Goal: Transaction & Acquisition: Purchase product/service

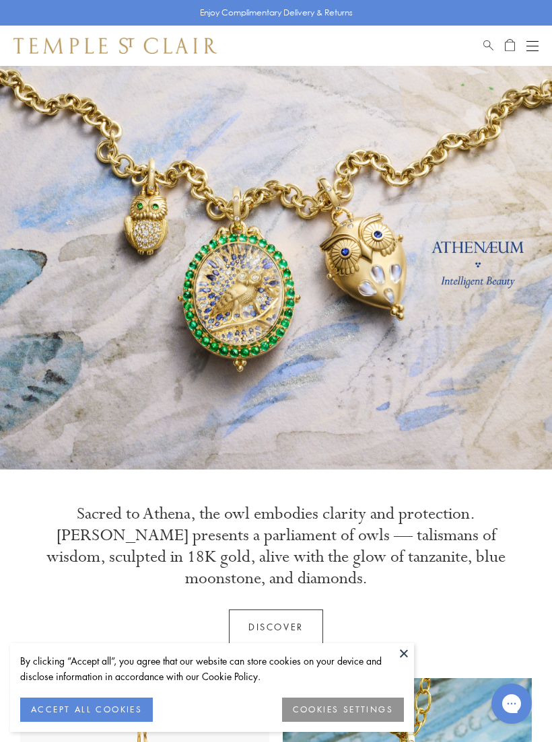
click at [349, 715] on button "COOKIES SETTINGS" at bounding box center [343, 710] width 122 height 24
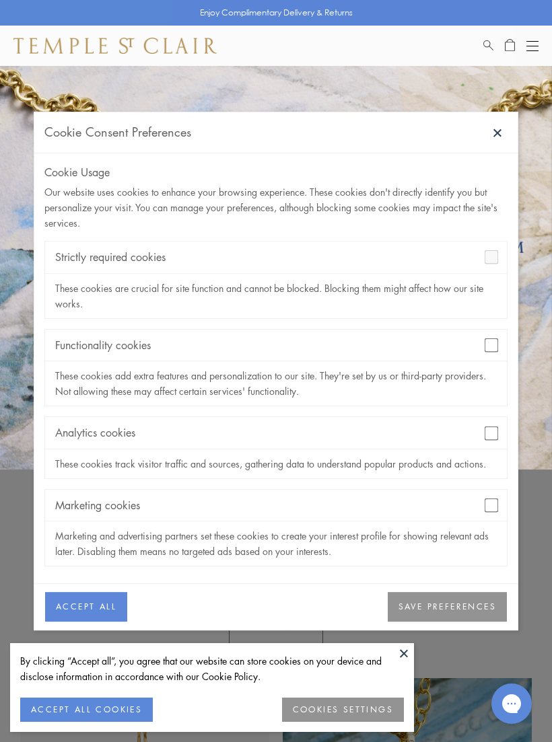
click at [452, 603] on button "SAVE PREFERENCES" at bounding box center [447, 608] width 119 height 30
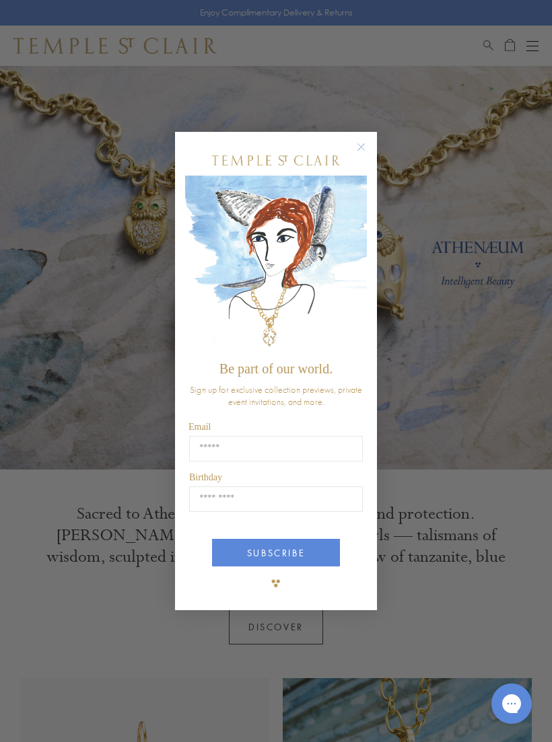
click at [359, 150] on circle "Close dialog" at bounding box center [361, 147] width 16 height 16
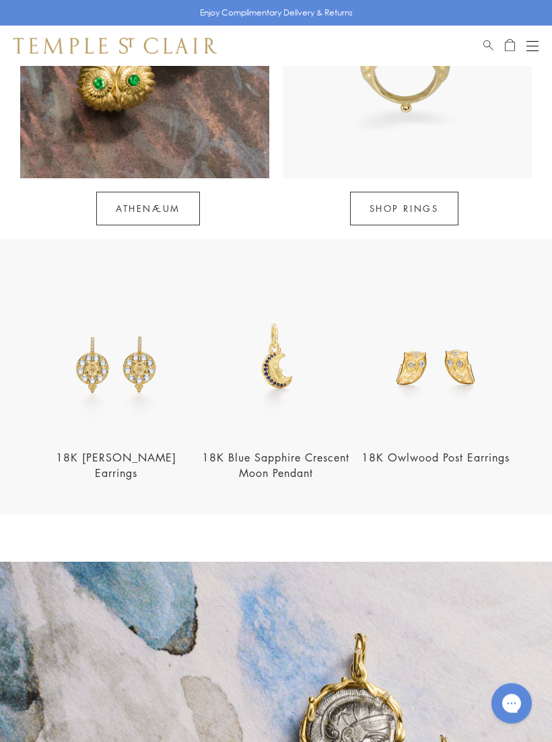
scroll to position [1068, 0]
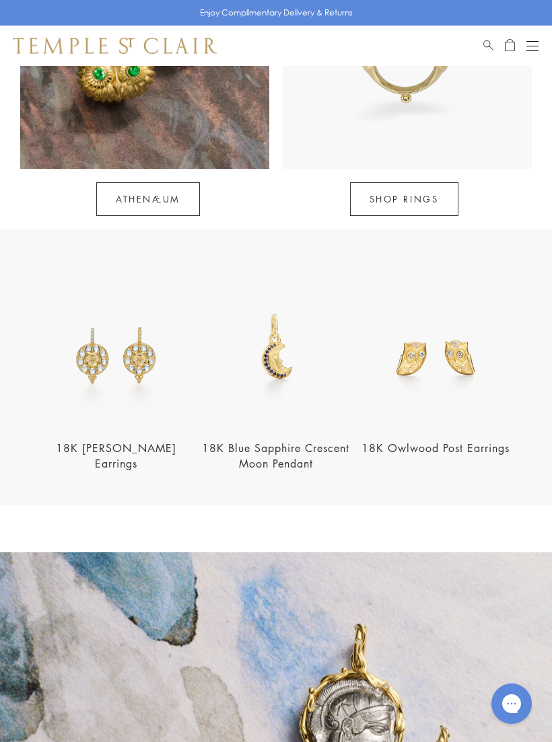
click at [443, 442] on link "18K Owlwood Post Earrings" at bounding box center [435, 448] width 148 height 15
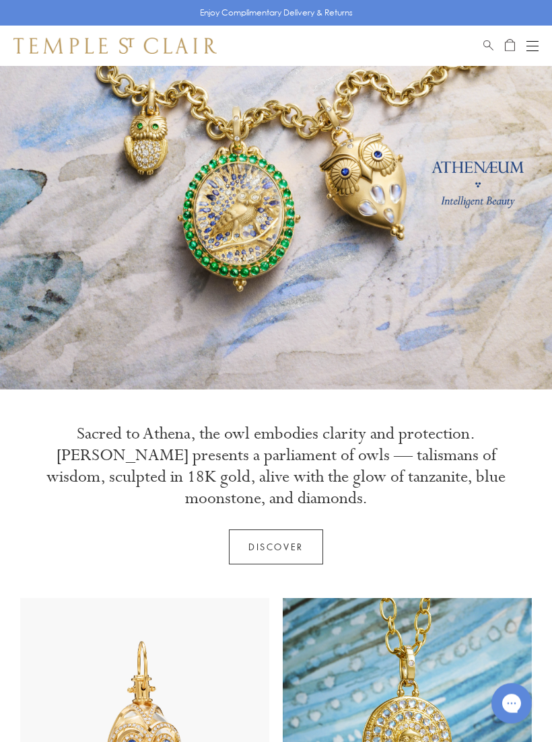
scroll to position [0, 0]
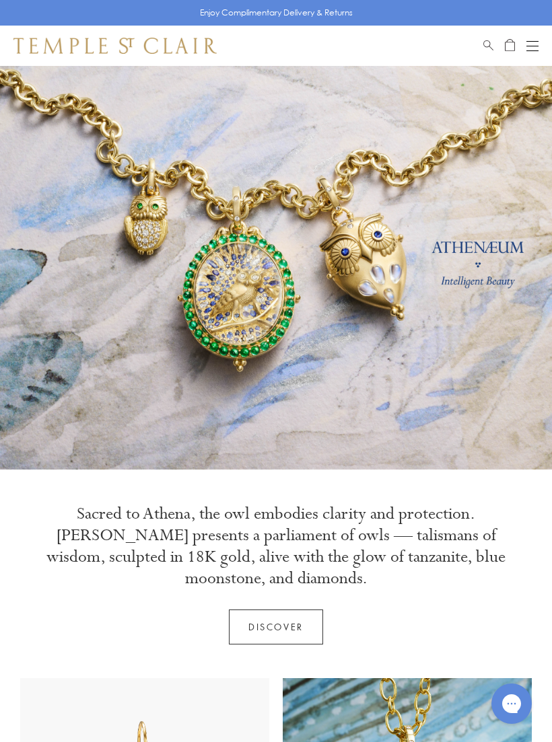
click at [273, 627] on link "Discover" at bounding box center [276, 627] width 94 height 35
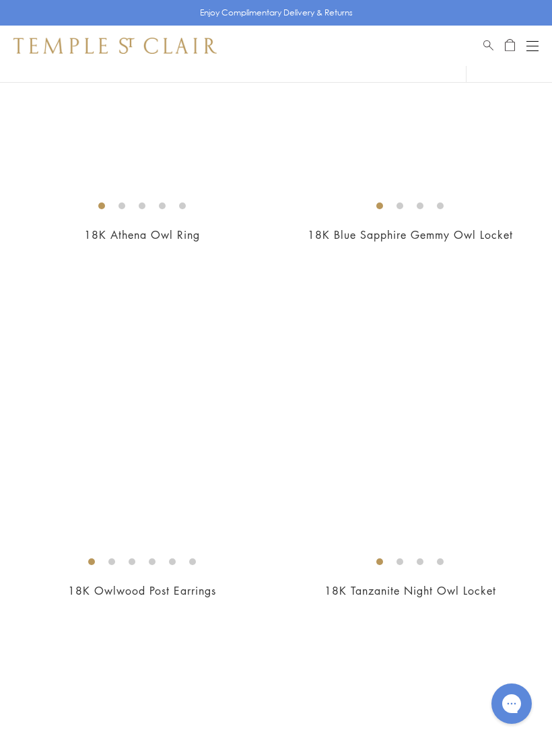
scroll to position [2217, 0]
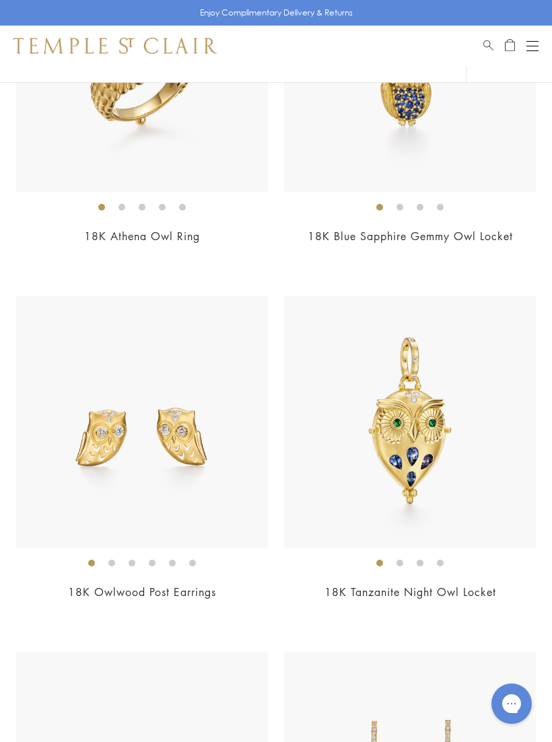
click at [155, 585] on link "18K Owlwood Post Earrings" at bounding box center [142, 592] width 148 height 15
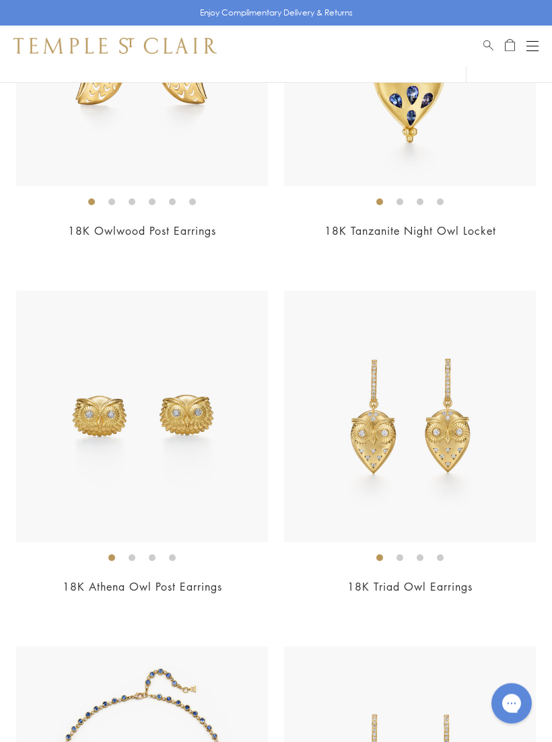
scroll to position [2579, 0]
click at [149, 557] on li at bounding box center [152, 558] width 7 height 7
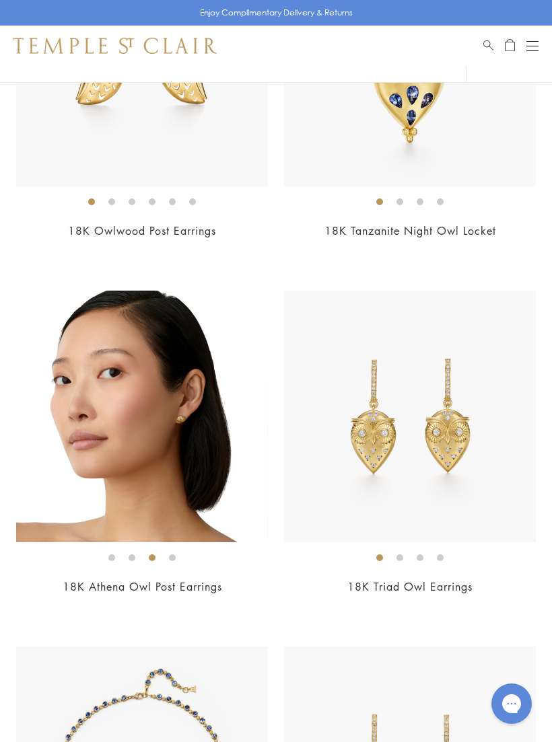
click at [147, 582] on link "18K Athena Owl Post Earrings" at bounding box center [143, 587] width 160 height 15
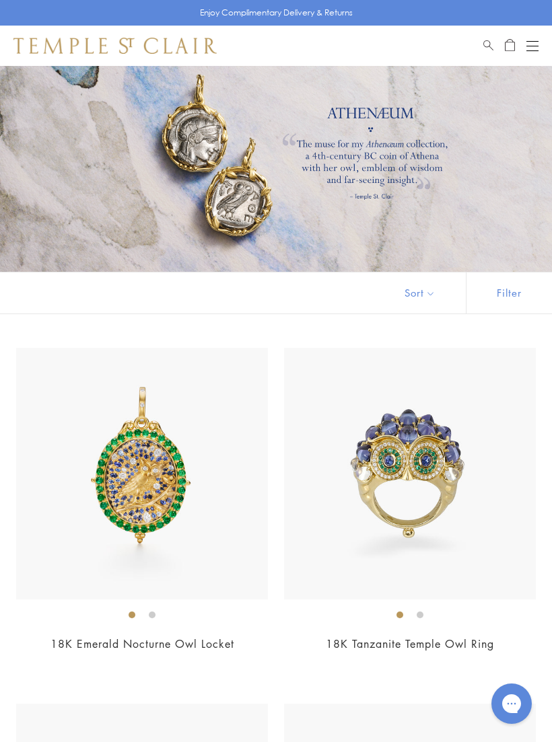
scroll to position [0, 0]
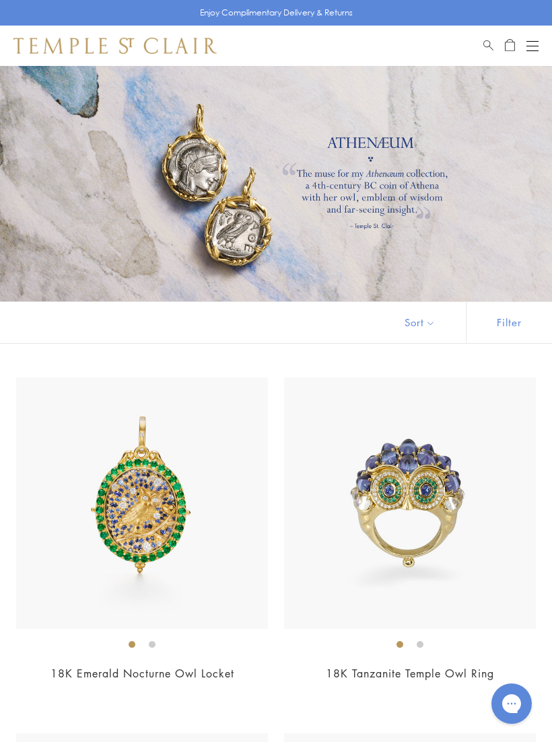
click at [536, 41] on div "Open navigation" at bounding box center [532, 41] width 12 height 1
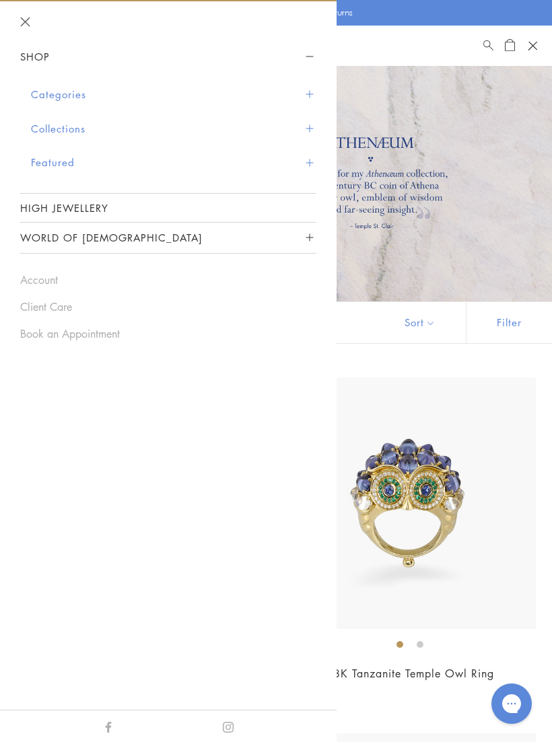
click at [305, 92] on button "Categories" at bounding box center [173, 94] width 285 height 34
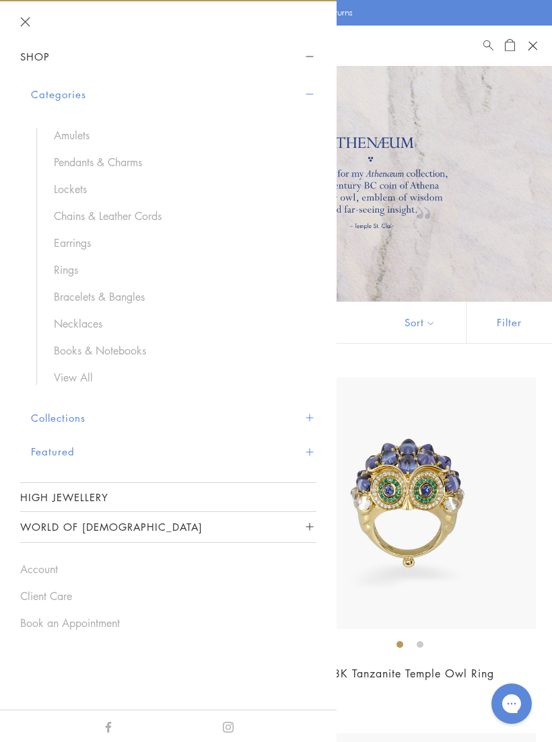
click at [77, 247] on link "Earrings" at bounding box center [178, 243] width 249 height 15
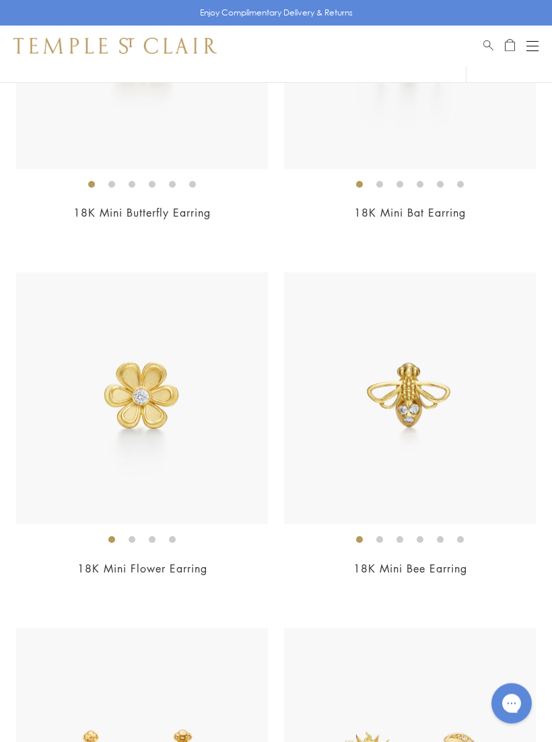
scroll to position [1741, 0]
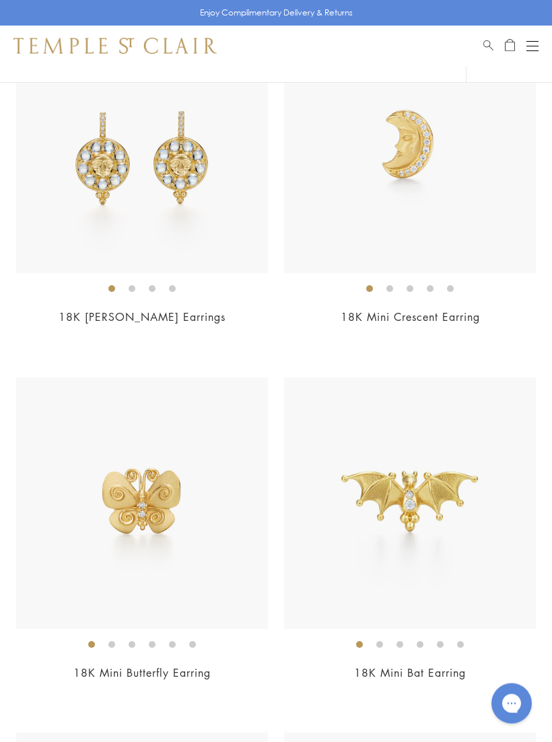
click at [421, 642] on li at bounding box center [420, 645] width 7 height 7
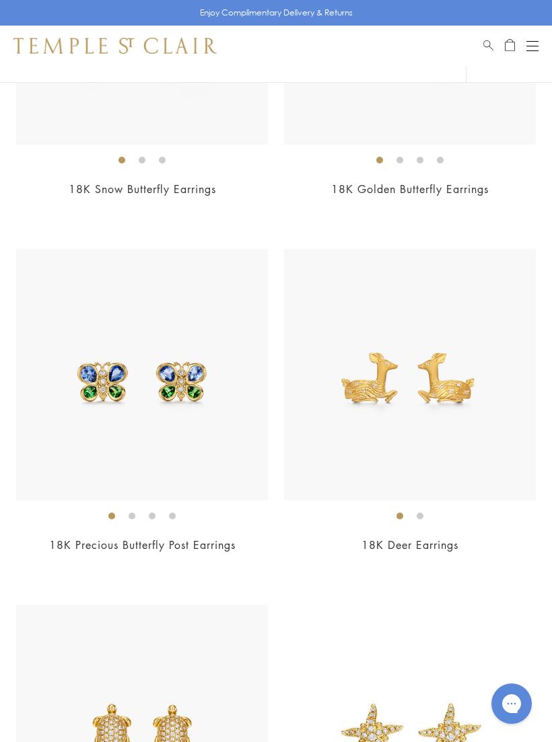
scroll to position [8546, 0]
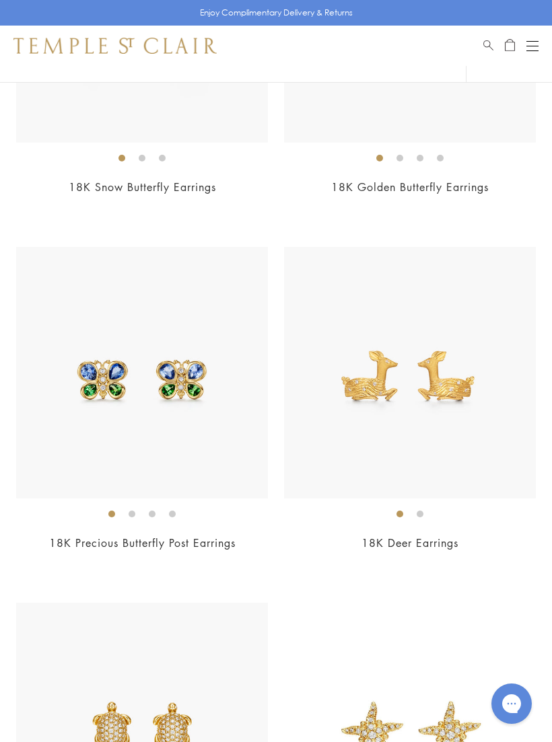
click at [419, 401] on img at bounding box center [410, 373] width 252 height 252
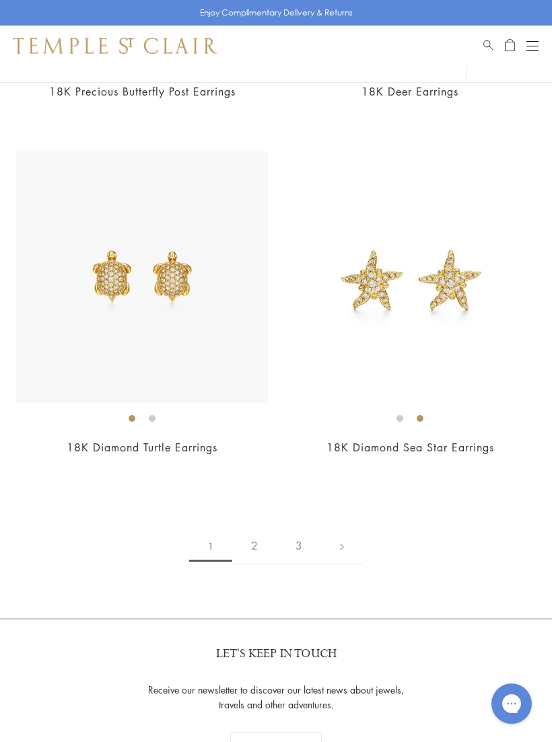
scroll to position [8987, 0]
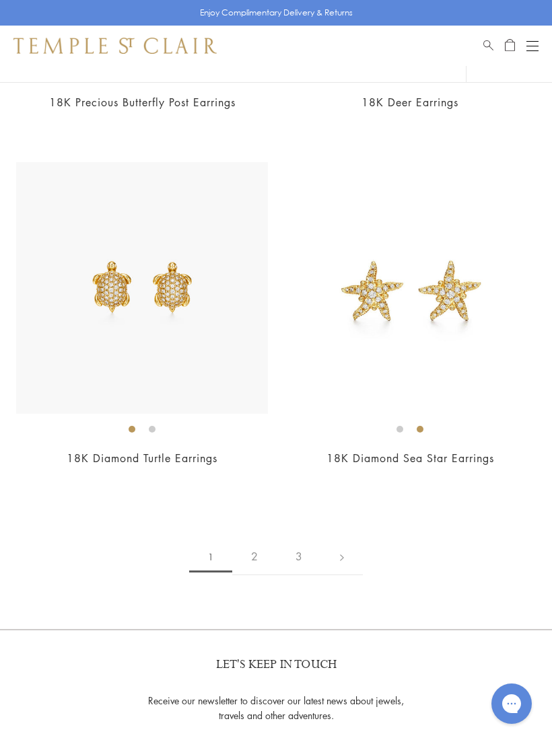
click at [251, 545] on link "2" at bounding box center [254, 556] width 44 height 37
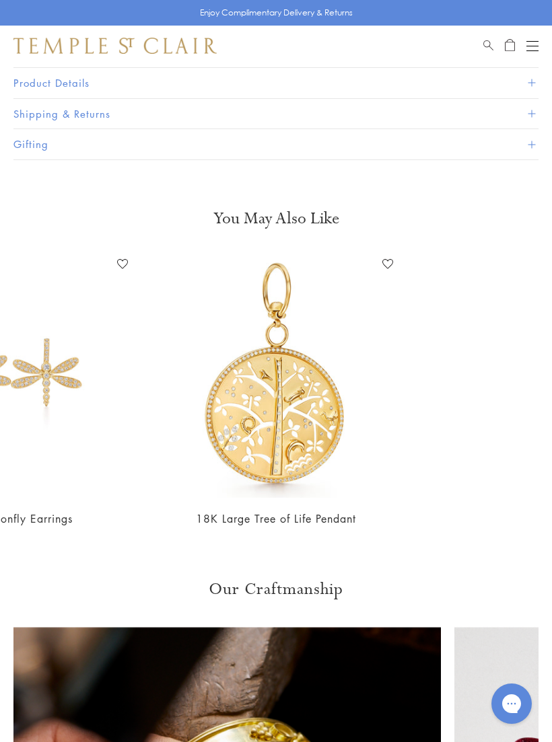
scroll to position [0, 795]
click at [269, 512] on link "18K Large Tree of Life Pendant" at bounding box center [276, 519] width 160 height 15
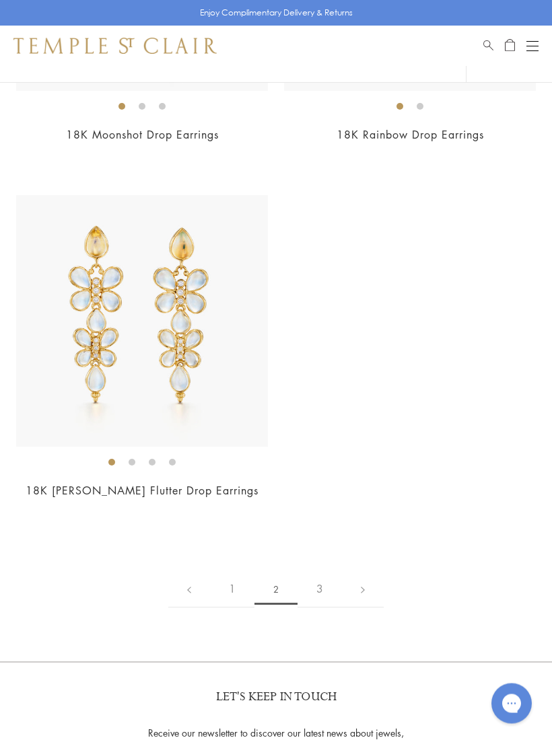
scroll to position [8630, 0]
click at [311, 572] on link "3" at bounding box center [320, 589] width 44 height 37
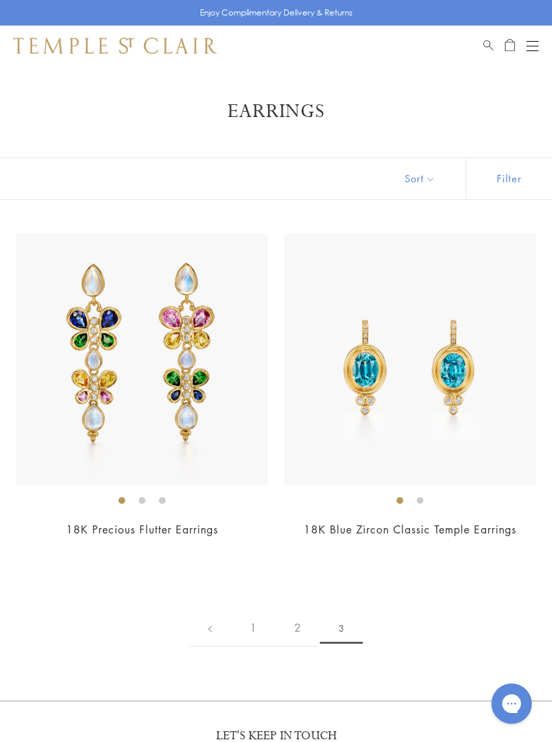
click at [294, 634] on link "2" at bounding box center [297, 628] width 44 height 37
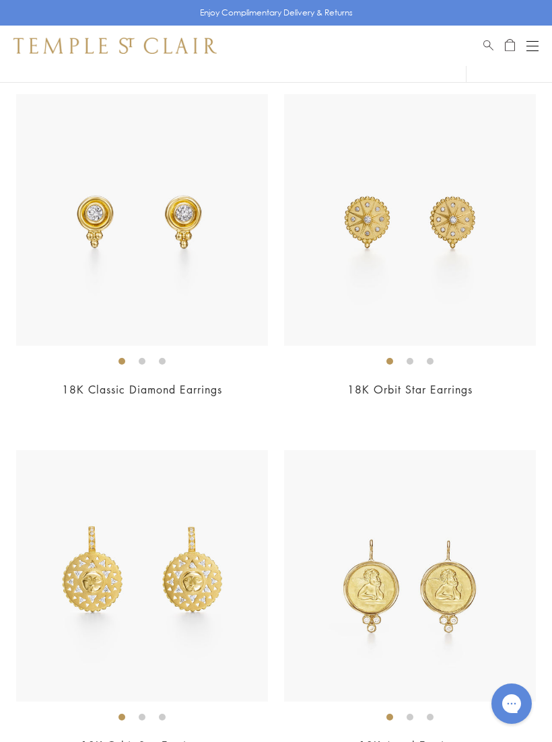
scroll to position [455, 0]
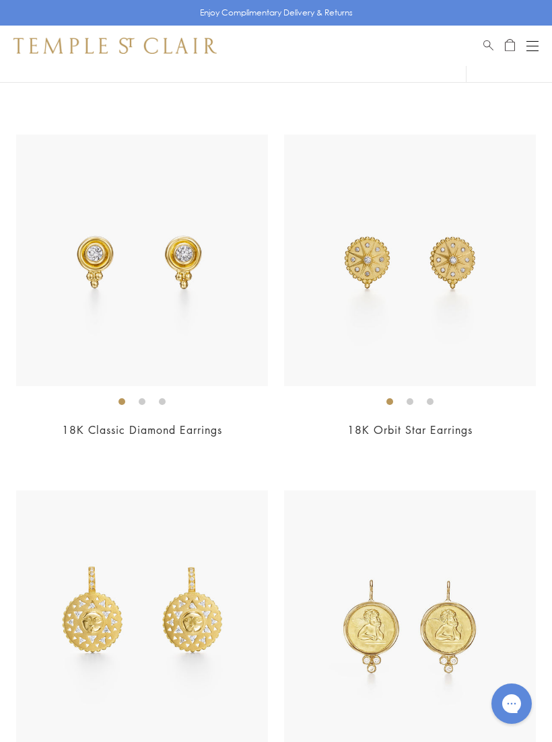
click at [417, 407] on ol at bounding box center [410, 401] width 252 height 17
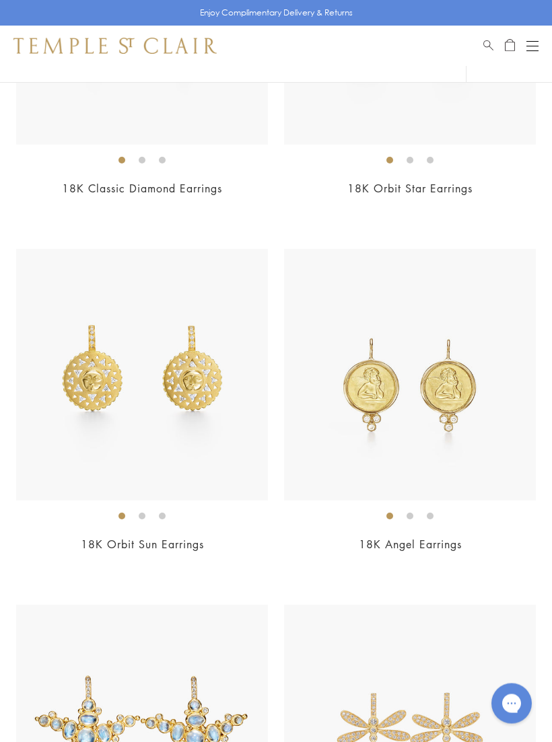
scroll to position [697, 0]
click at [161, 538] on link "18K Orbit Sun Earrings" at bounding box center [142, 544] width 123 height 15
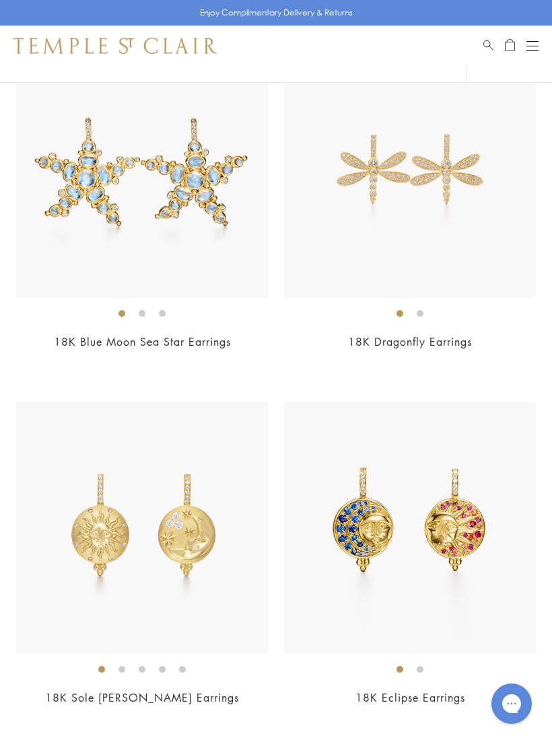
scroll to position [1255, 0]
click at [153, 686] on div "18K Sole Luna Earrings $6,700" at bounding box center [142, 564] width 252 height 322
click at [403, 691] on link "18K Eclipse Earrings" at bounding box center [410, 698] width 110 height 15
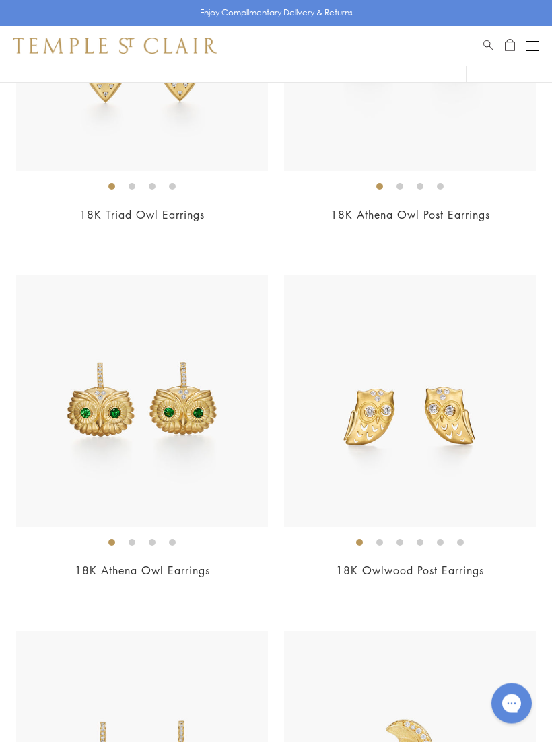
scroll to position [670, 0]
click at [151, 559] on div "18K Athena Owl Earrings $6,900" at bounding box center [142, 436] width 252 height 322
click at [153, 438] on img at bounding box center [142, 401] width 252 height 252
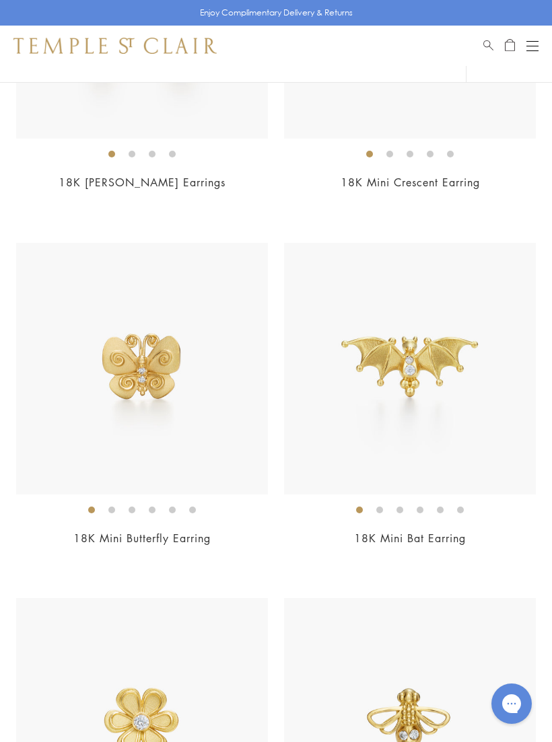
scroll to position [1374, 0]
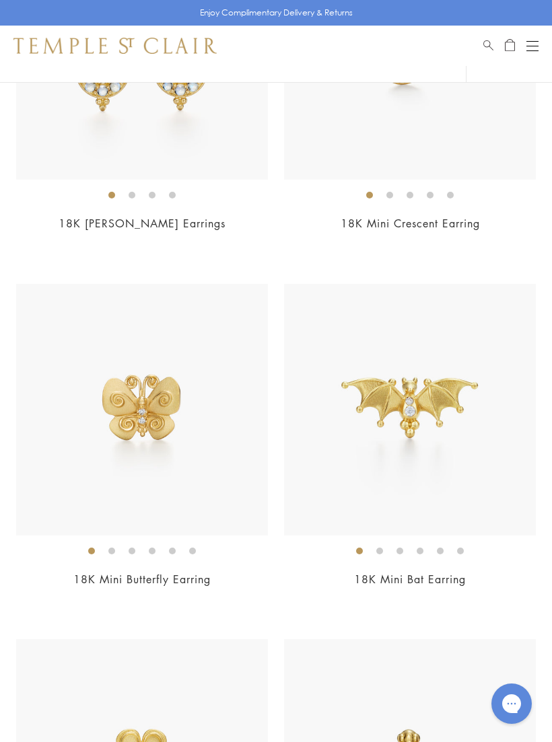
click at [411, 590] on span "$800" at bounding box center [409, 597] width 27 height 15
click at [411, 443] on img at bounding box center [410, 410] width 252 height 252
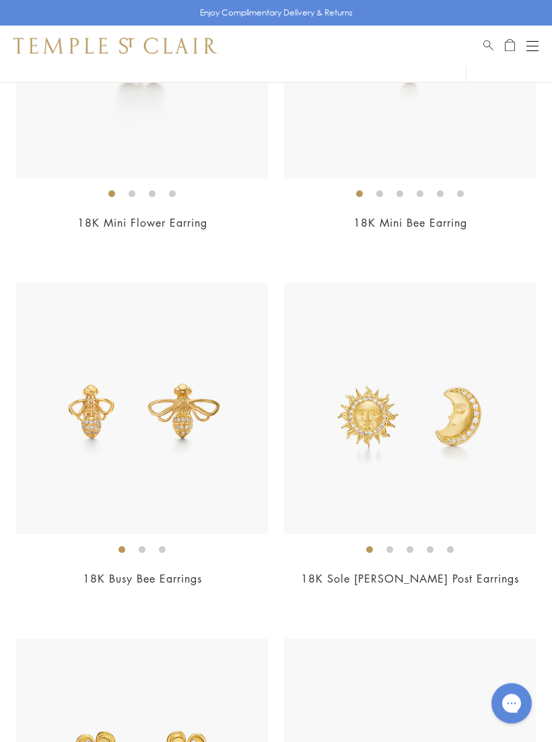
scroll to position [2087, 0]
click at [181, 464] on img at bounding box center [142, 409] width 252 height 252
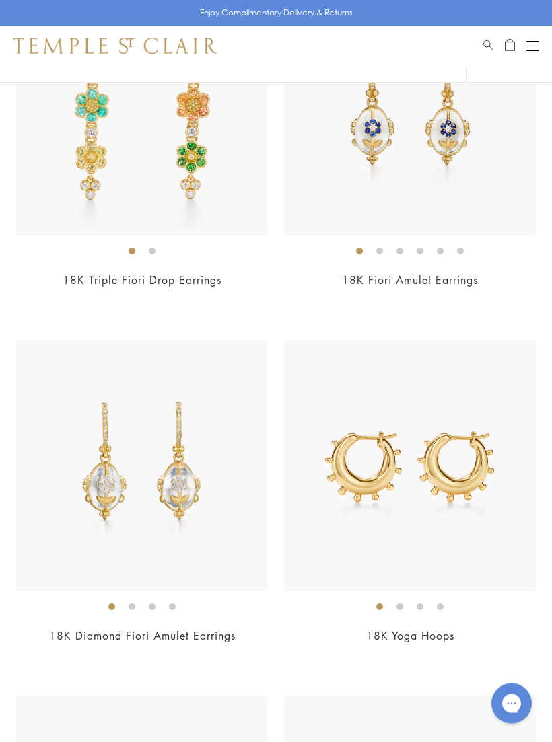
scroll to position [5251, 0]
click at [417, 580] on img at bounding box center [410, 465] width 252 height 252
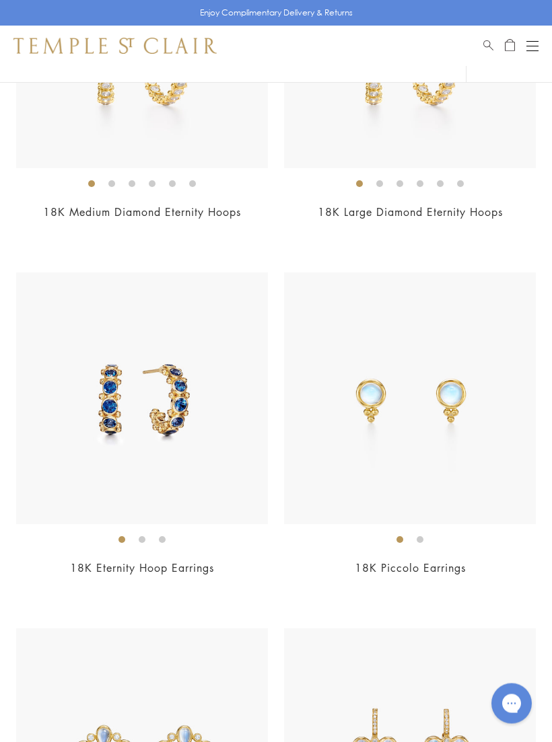
scroll to position [7099, 0]
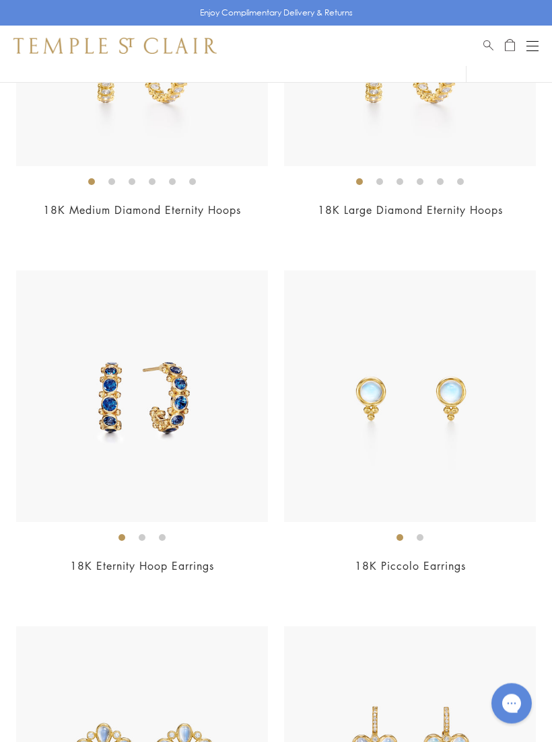
click at [428, 539] on div "18K Piccolo Earrings $2,300" at bounding box center [410, 432] width 252 height 322
click at [429, 457] on img at bounding box center [410, 397] width 252 height 252
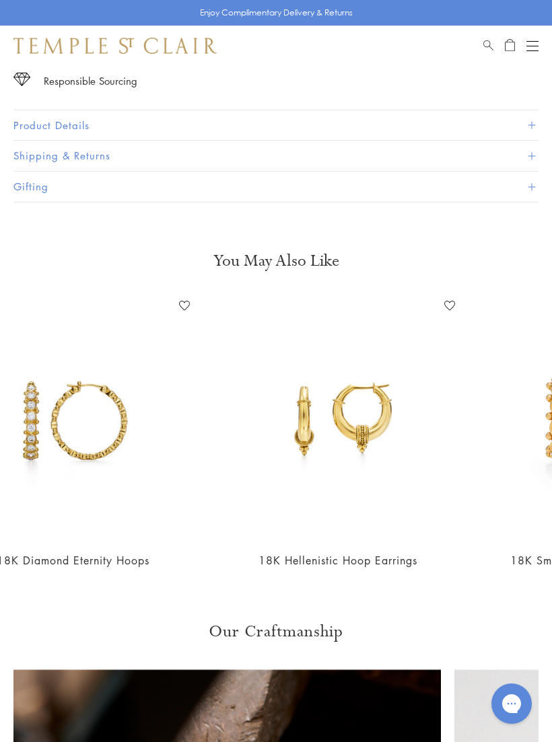
scroll to position [0, 469]
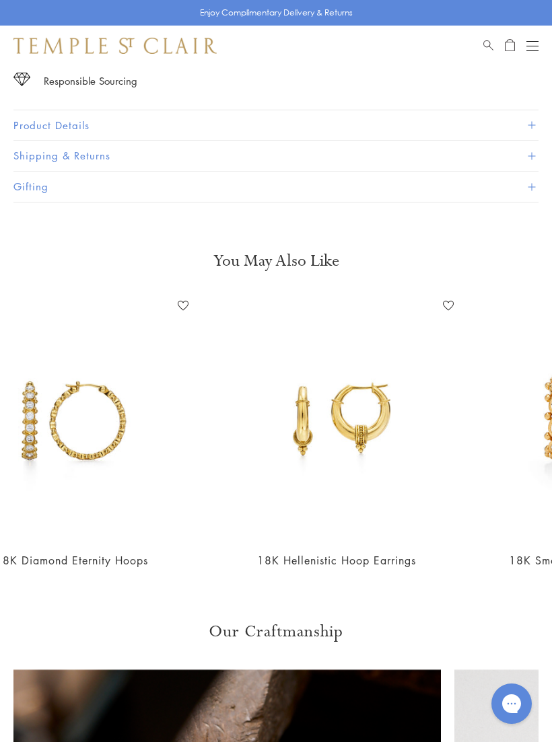
click at [349, 545] on div "18K Hellenistic Hoop Earrings Add to Wishlist $4,500" at bounding box center [336, 441] width 245 height 292
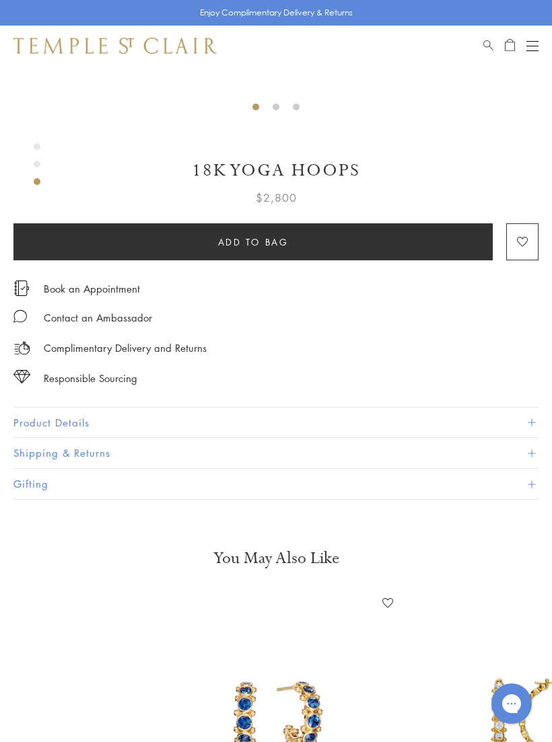
scroll to position [503, 0]
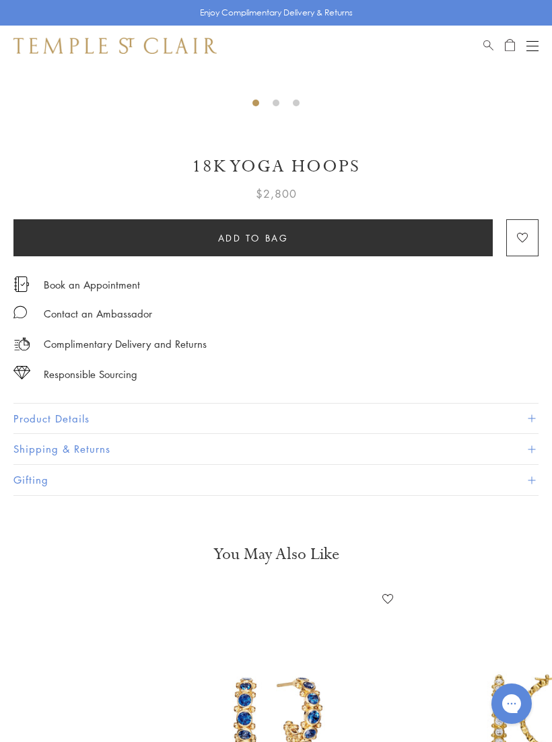
click at [532, 415] on span at bounding box center [531, 418] width 7 height 7
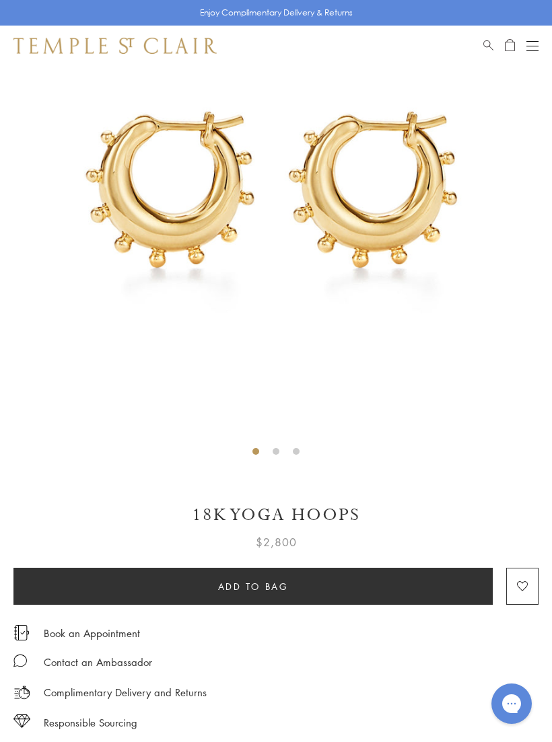
scroll to position [0, 0]
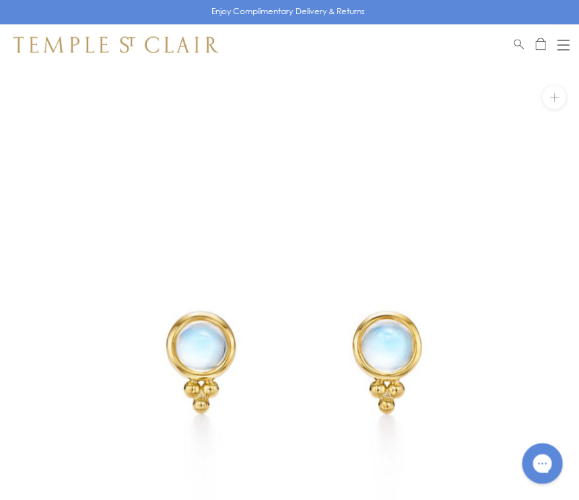
click at [237, 493] on img at bounding box center [289, 355] width 579 height 579
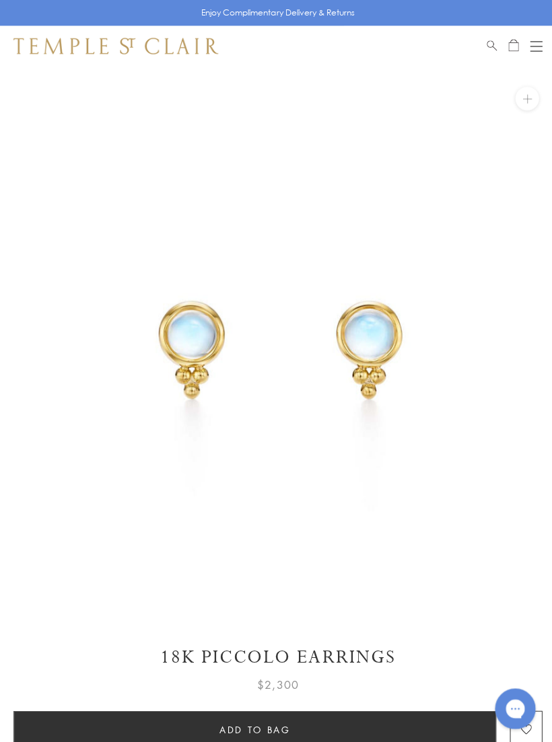
click at [530, 96] on button at bounding box center [524, 98] width 24 height 24
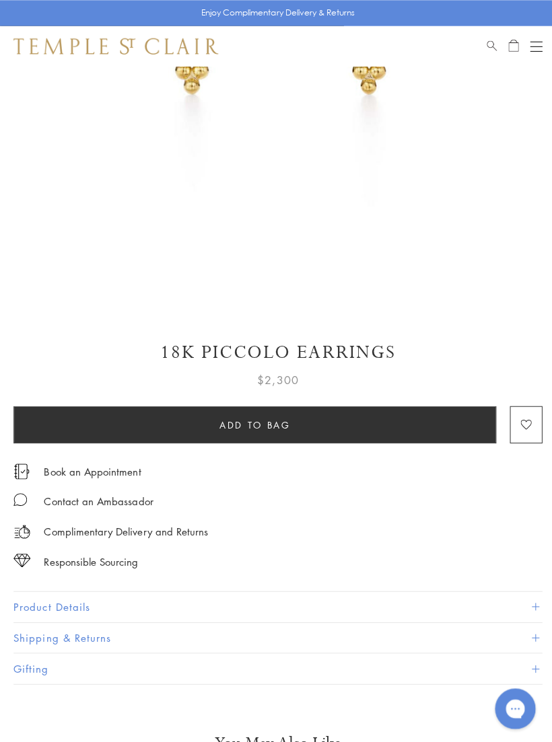
scroll to position [304, 0]
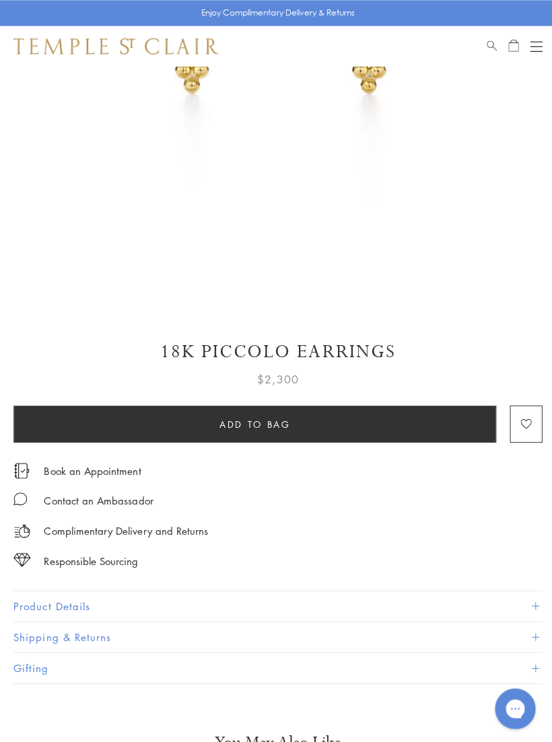
click at [534, 598] on span at bounding box center [531, 601] width 7 height 7
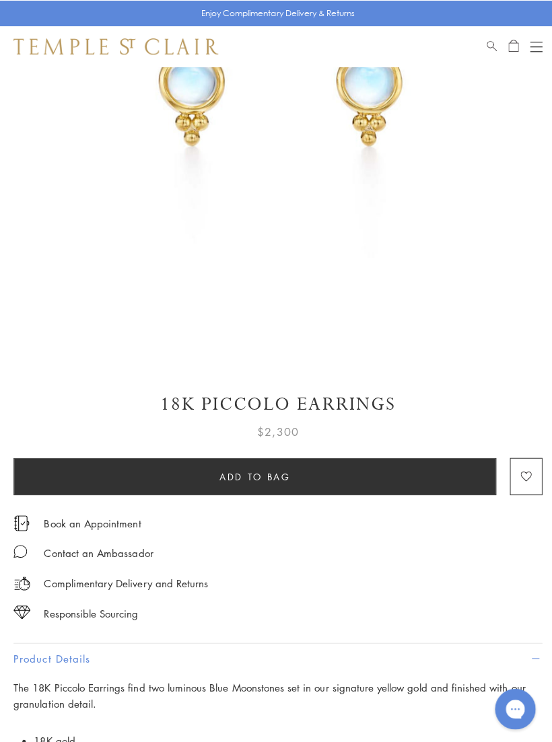
scroll to position [0, 0]
